Goal: Register for event/course

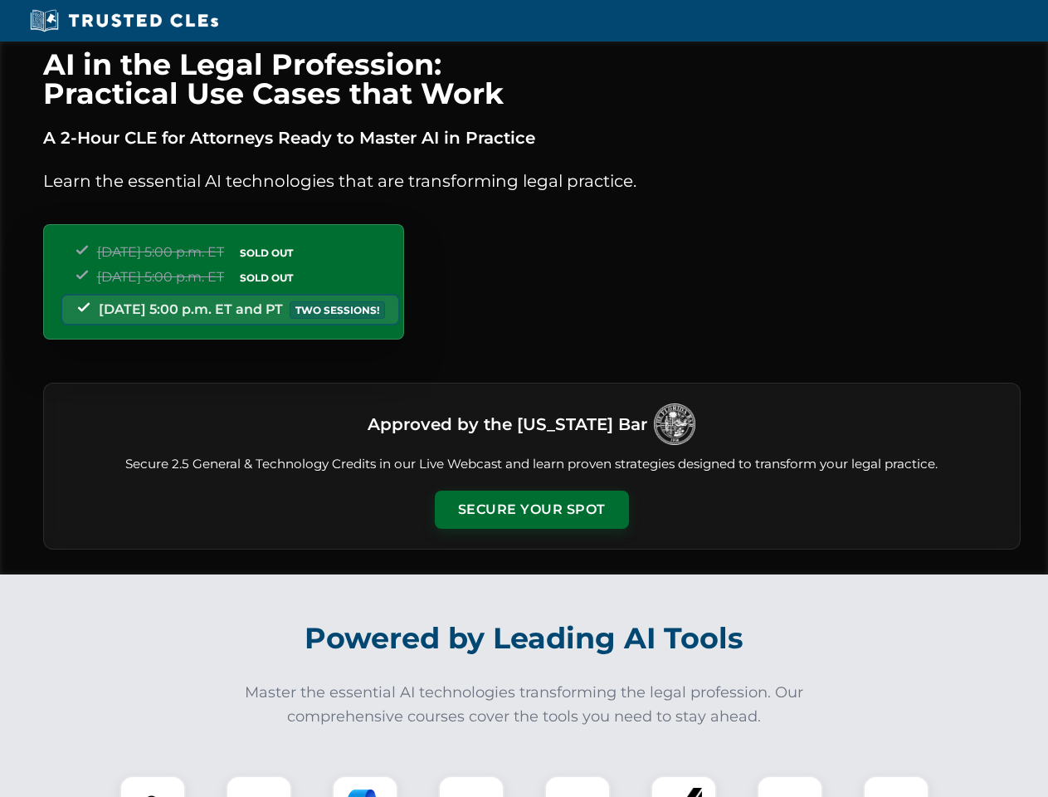
click at [531, 510] on button "Secure Your Spot" at bounding box center [532, 509] width 194 height 38
click at [153, 786] on img at bounding box center [153, 808] width 48 height 48
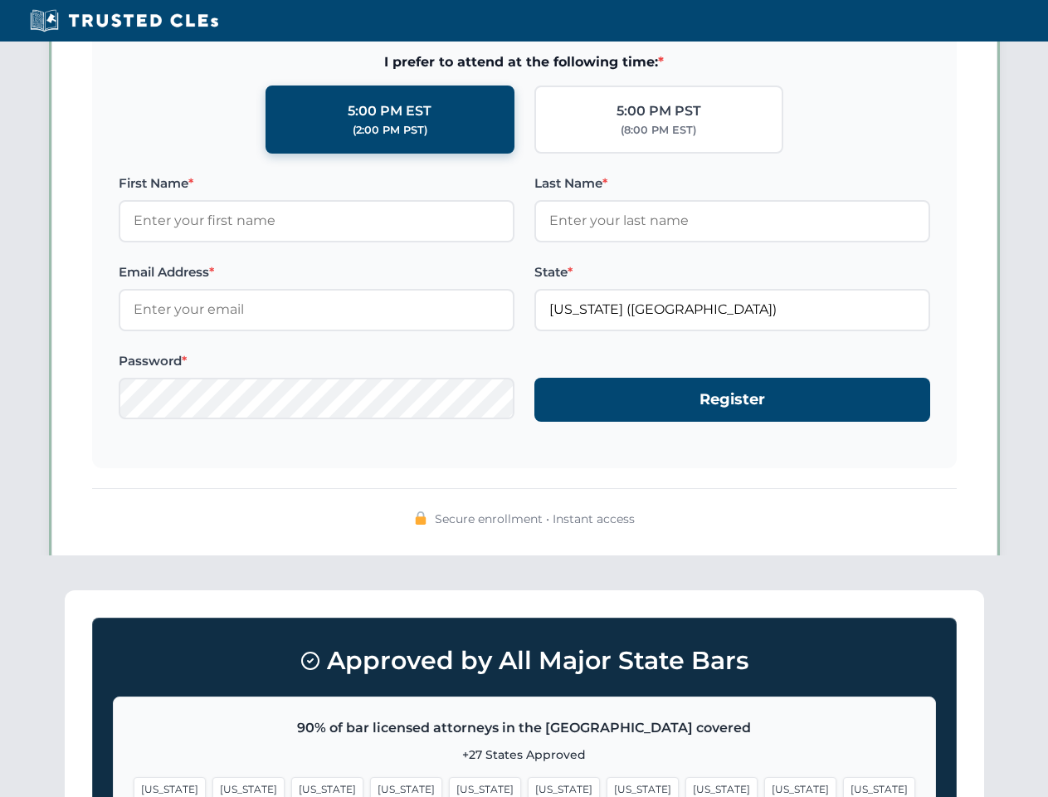
click at [607, 786] on span "[US_STATE]" at bounding box center [643, 789] width 72 height 24
click at [764, 786] on span "[US_STATE]" at bounding box center [800, 789] width 72 height 24
